Goal: Information Seeking & Learning: Learn about a topic

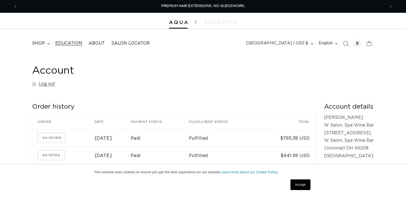
click at [73, 43] on span "Education" at bounding box center [68, 44] width 27 height 6
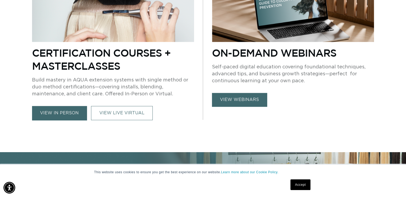
scroll to position [268, 0]
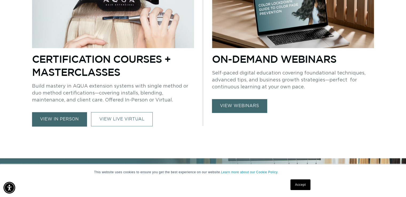
drag, startPoint x: 408, startPoint y: 18, endPoint x: 408, endPoint y: 49, distance: 30.7
click at [235, 109] on link "view webinars" at bounding box center [239, 106] width 55 height 14
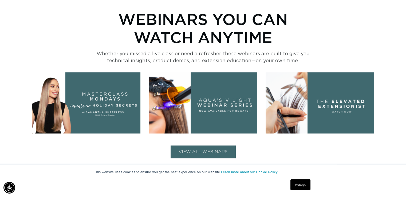
scroll to position [0, 736]
click at [200, 149] on button "VIEW ALL WEBINARS" at bounding box center [203, 151] width 65 height 13
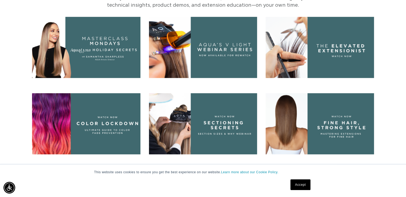
scroll to position [0, 368]
click at [338, 120] on img at bounding box center [320, 123] width 108 height 61
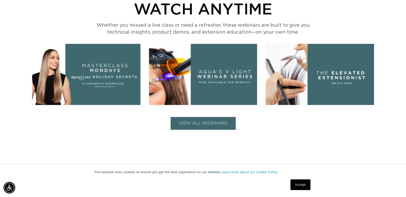
click at [326, 74] on img at bounding box center [320, 74] width 108 height 61
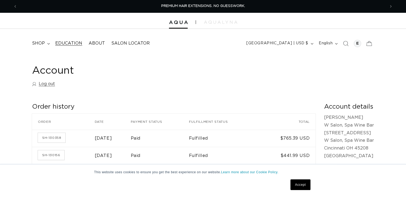
click at [71, 45] on span "Education" at bounding box center [68, 44] width 27 height 6
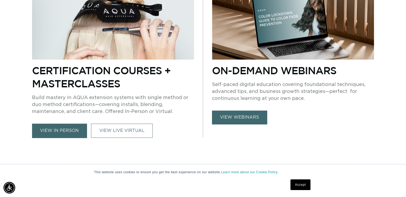
scroll to position [273, 0]
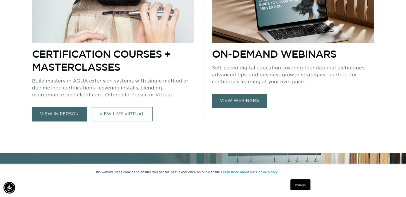
drag, startPoint x: 0, startPoint y: 0, endPoint x: 404, endPoint y: 45, distance: 406.6
click at [236, 104] on link "view webinars" at bounding box center [239, 101] width 55 height 14
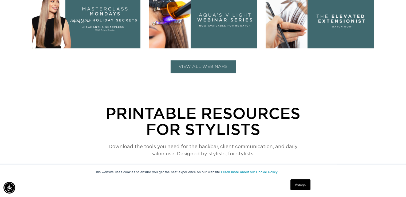
click at [195, 70] on button "VIEW ALL WEBINARS" at bounding box center [203, 66] width 65 height 13
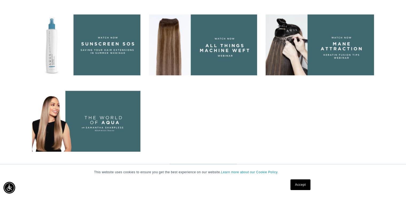
click at [340, 44] on img at bounding box center [320, 44] width 108 height 61
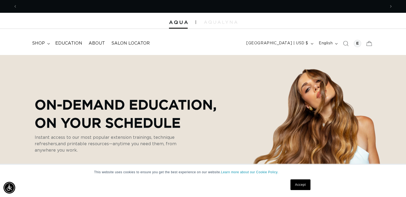
scroll to position [0, 368]
click at [217, 22] on img at bounding box center [220, 22] width 33 height 3
click at [47, 45] on summary "shop" at bounding box center [40, 43] width 23 height 12
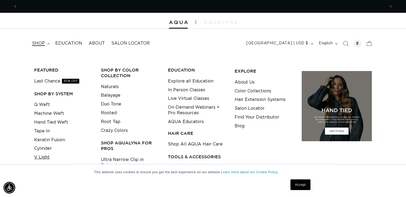
scroll to position [0, 368]
click at [47, 156] on link "V Light" at bounding box center [41, 157] width 15 height 9
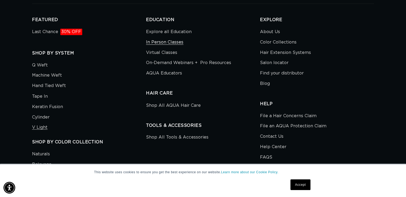
scroll to position [0, 736]
click at [166, 33] on link "Explore all Education" at bounding box center [169, 32] width 46 height 9
